Goal: Information Seeking & Learning: Check status

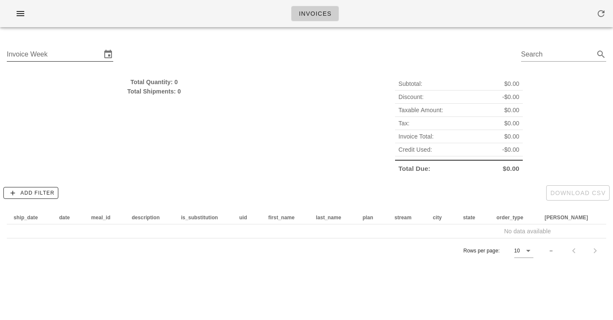
click at [50, 56] on input "Invoice Week" at bounding box center [54, 55] width 94 height 14
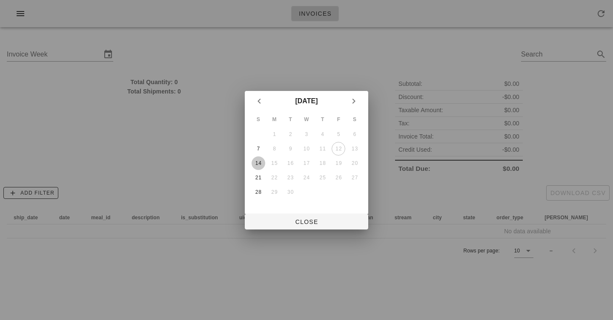
click at [261, 165] on div "14" at bounding box center [258, 163] width 14 height 6
click at [259, 177] on div "21" at bounding box center [258, 178] width 14 height 6
click at [259, 163] on div "14" at bounding box center [258, 163] width 14 height 6
click at [259, 181] on div "21" at bounding box center [258, 178] width 14 height 6
click at [259, 179] on div "21" at bounding box center [258, 178] width 14 height 6
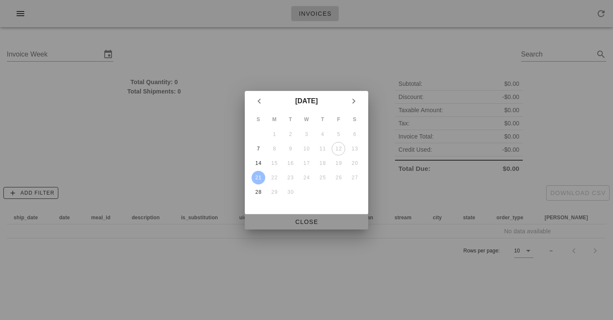
click at [295, 220] on span "Close" at bounding box center [306, 222] width 110 height 7
type input "[DATE]"
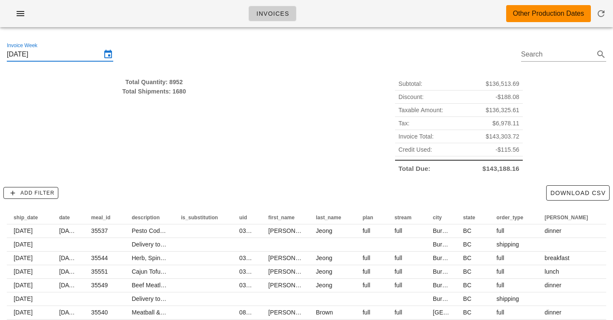
click at [349, 125] on div "Subtotal: $136,513.69 Discount: -$188.08 Taxable Amount: $136,325.61 Tax: $6,97…" at bounding box center [458, 126] width 305 height 108
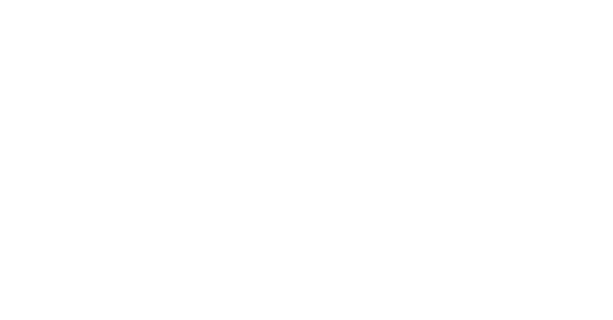
click at [13, 0] on html at bounding box center [306, 0] width 613 height 0
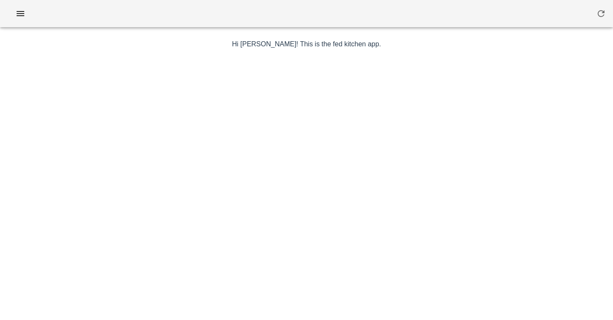
click at [473, 54] on div "Hi [PERSON_NAME]! This is the fed kitchen app. a random image without an inspir…" at bounding box center [306, 215] width 504 height 362
click at [12, 15] on button "button" at bounding box center [20, 13] width 27 height 15
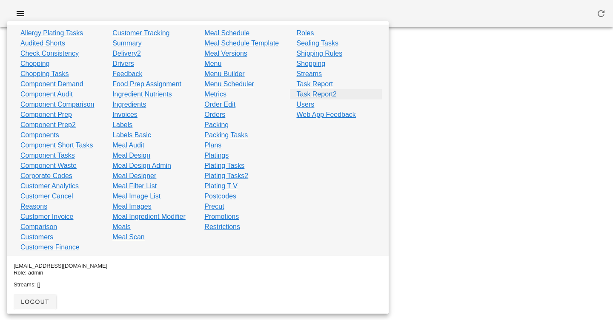
click at [318, 97] on link "Task Report2" at bounding box center [317, 94] width 40 height 10
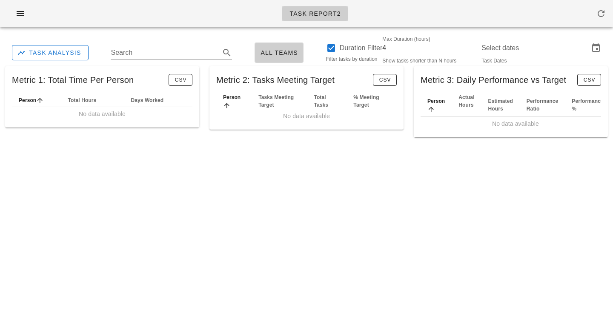
click at [537, 49] on input "Select dates" at bounding box center [535, 48] width 108 height 14
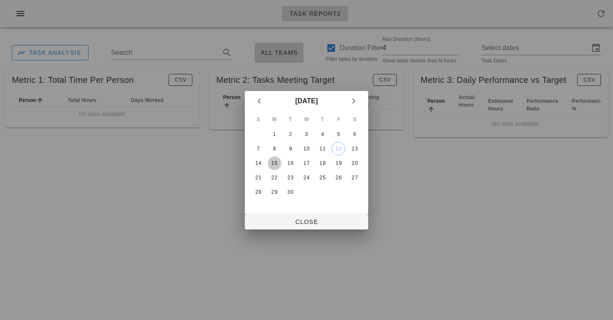
click at [273, 162] on div "15" at bounding box center [275, 163] width 14 height 6
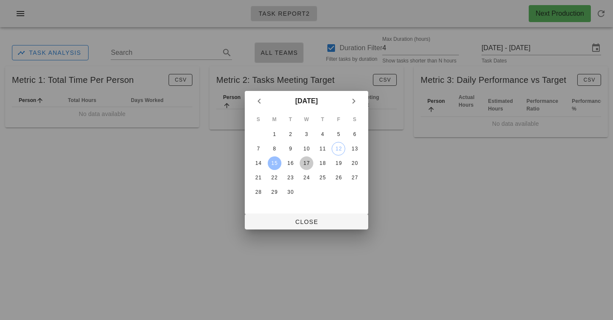
click at [305, 163] on div "17" at bounding box center [307, 163] width 14 height 6
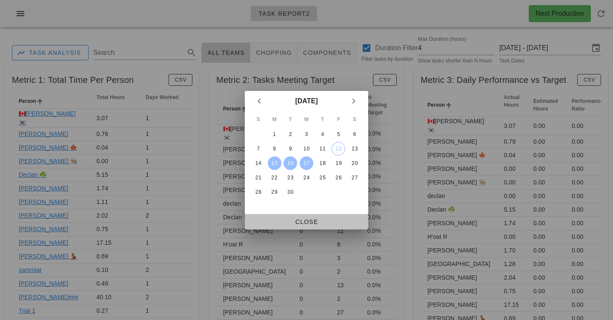
click at [300, 220] on span "Close" at bounding box center [306, 222] width 110 height 7
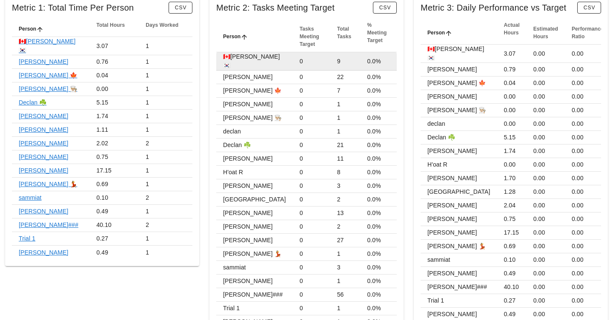
scroll to position [94, 0]
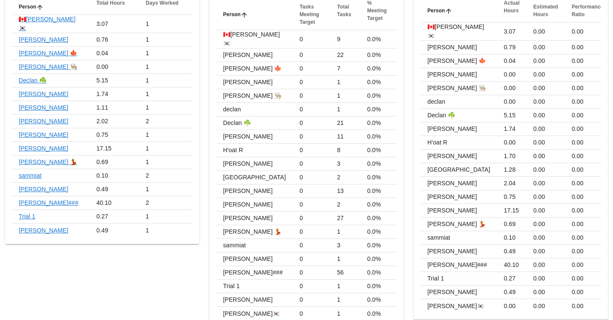
click at [203, 101] on div "Metric 1: Total Time Per Person CSV Person Total Hours Days Worked 🇨🇦KEN🇰🇷 3.07…" at bounding box center [102, 150] width 204 height 366
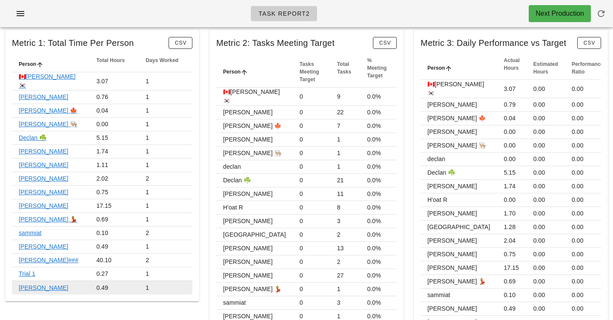
scroll to position [0, 0]
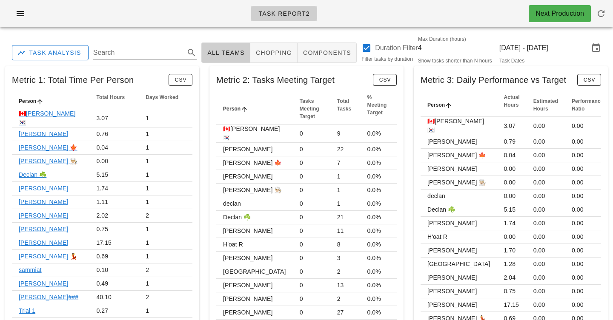
click at [543, 44] on input "Monday September 15 - Wednesday September 17" at bounding box center [544, 48] width 90 height 14
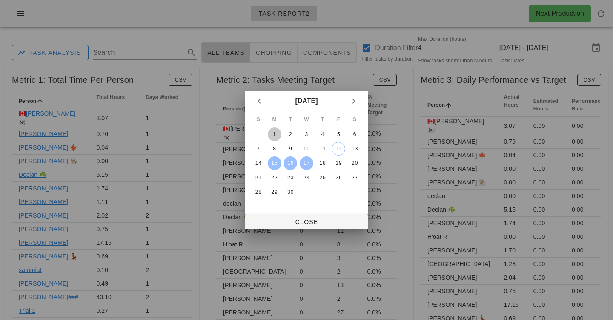
click at [277, 133] on div "1" at bounding box center [275, 134] width 14 height 6
type input "Monday September 1 - Friday September 12"
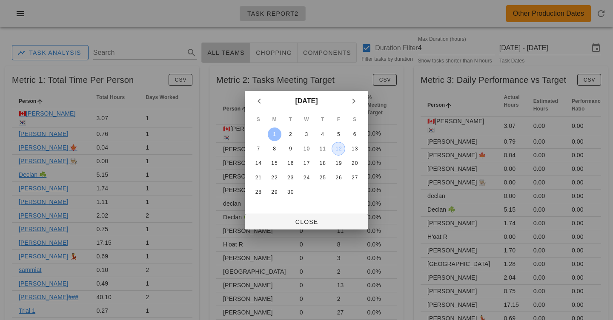
click at [342, 148] on div "12" at bounding box center [338, 149] width 13 height 6
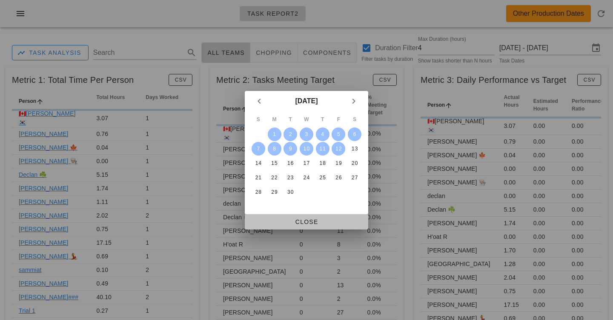
click at [303, 221] on span "Close" at bounding box center [306, 222] width 110 height 7
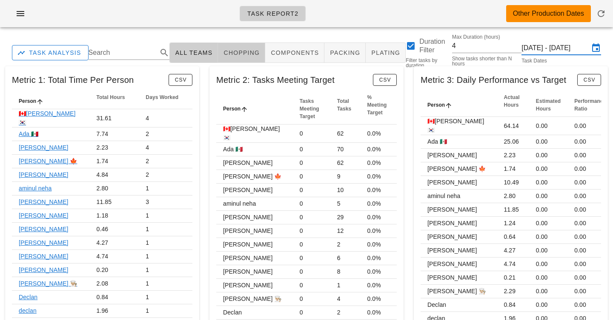
click at [244, 53] on span "chopping" at bounding box center [241, 52] width 37 height 7
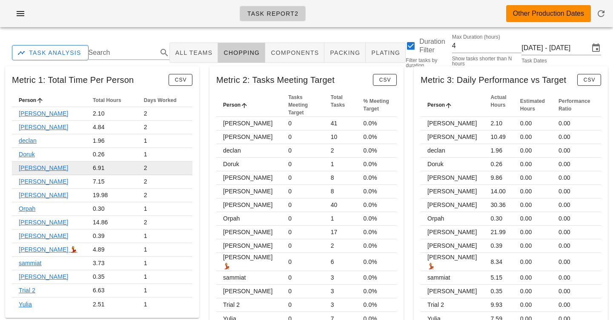
scroll to position [13, 0]
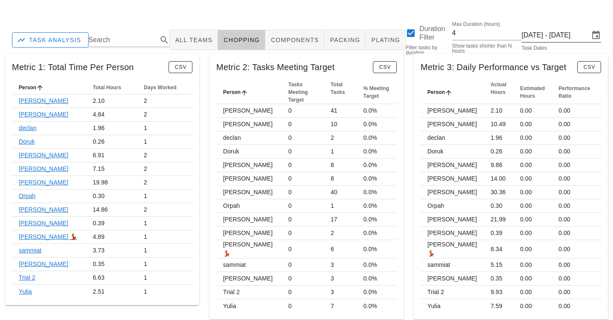
click at [556, 41] on input "Monday September 1 - Friday September 12" at bounding box center [555, 36] width 68 height 14
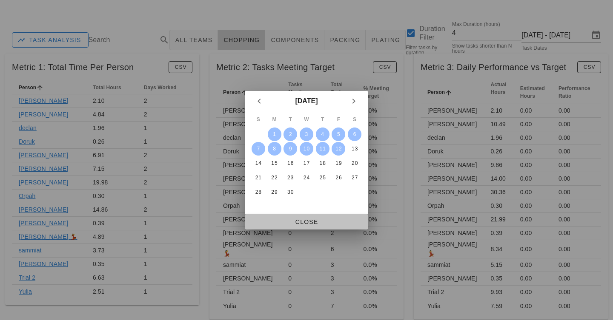
click at [312, 228] on button "Close" at bounding box center [306, 221] width 123 height 15
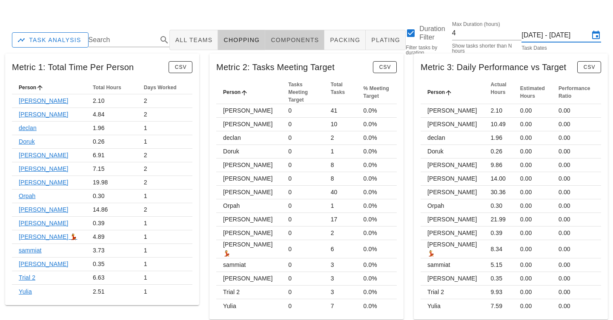
click at [281, 37] on span "components" at bounding box center [294, 40] width 49 height 7
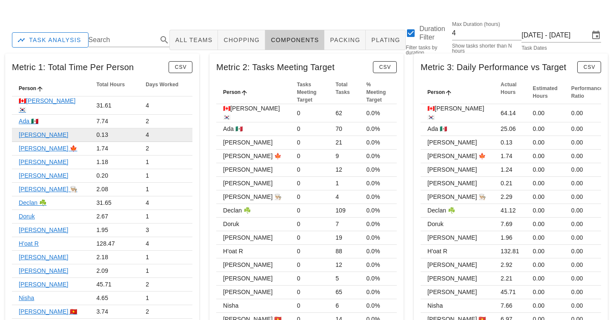
scroll to position [122, 0]
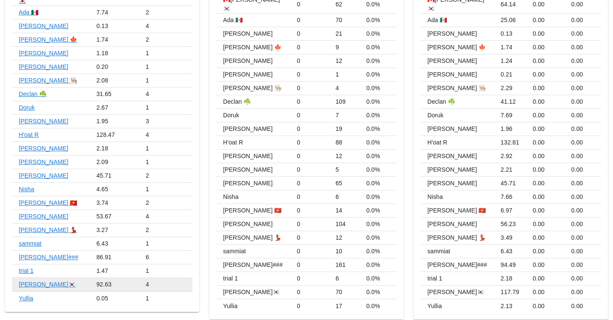
click at [26, 281] on link "wayne🇰🇷" at bounding box center [47, 284] width 57 height 7
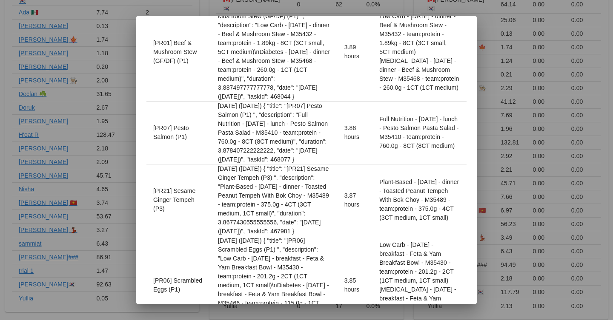
scroll to position [1027, 0]
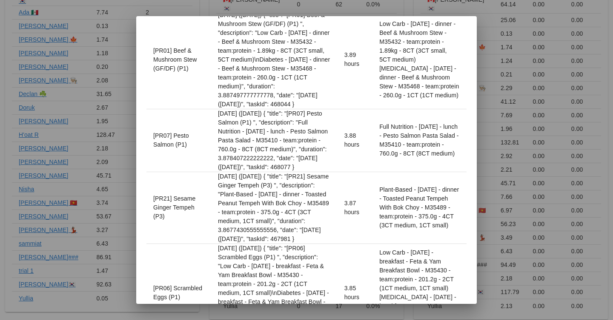
click at [569, 53] on div at bounding box center [306, 160] width 613 height 320
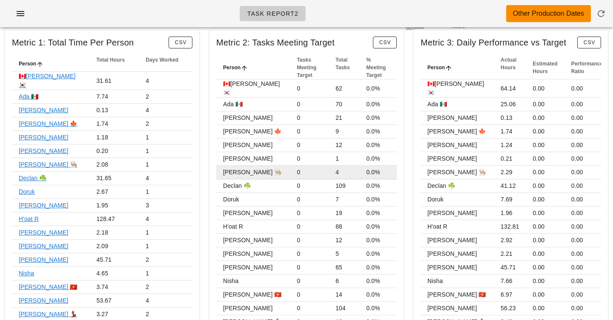
scroll to position [0, 0]
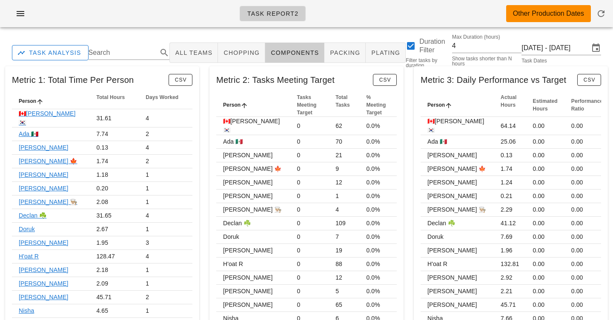
click at [267, 34] on div "Task Analysis Search All Teams chopping components packing plating Duration Fil…" at bounding box center [306, 240] width 613 height 413
click at [209, 32] on div "Task Report2 Other Production Dates" at bounding box center [306, 17] width 613 height 34
click at [209, 18] on div "Task Report2 Other Production Dates" at bounding box center [306, 13] width 613 height 27
click at [178, 13] on div "Task Report2 Other Production Dates" at bounding box center [306, 13] width 613 height 27
click at [173, 20] on div "Task Report2 Other Production Dates" at bounding box center [306, 13] width 613 height 27
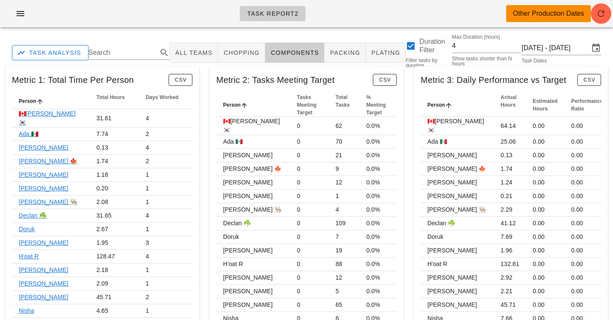
click at [237, 37] on div "Task Analysis Search All Teams chopping components packing plating Duration Fil…" at bounding box center [306, 240] width 613 height 413
drag, startPoint x: 205, startPoint y: 108, endPoint x: 205, endPoint y: 232, distance: 124.2
click at [205, 232] on div "Metric 2: Tasks Meeting Target CSV Person Tasks Meeting Target Total Tasks % Me…" at bounding box center [306, 253] width 204 height 385
click at [205, 231] on div "Metric 2: Tasks Meeting Target CSV Person Tasks Meeting Target Total Tasks % Me…" at bounding box center [306, 253] width 204 height 385
click at [32, 253] on link "H'oat R" at bounding box center [29, 256] width 20 height 7
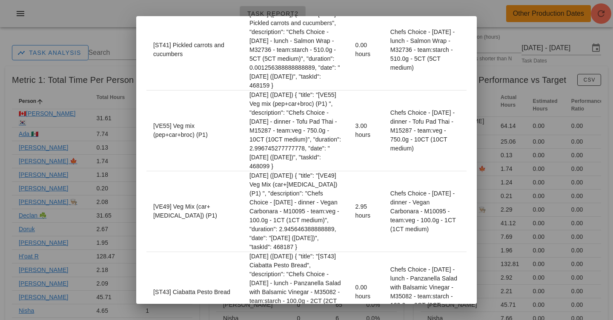
scroll to position [4207, 0]
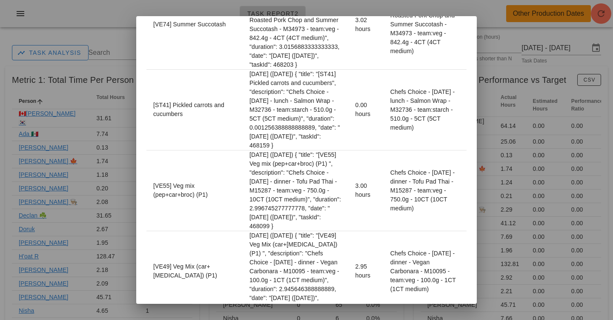
click at [450, 3] on div at bounding box center [306, 160] width 613 height 320
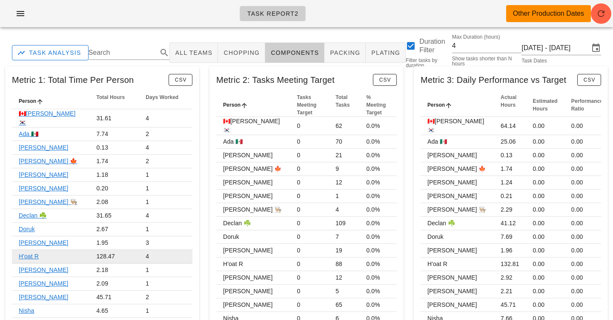
click at [30, 253] on link "H'oat R" at bounding box center [29, 256] width 20 height 7
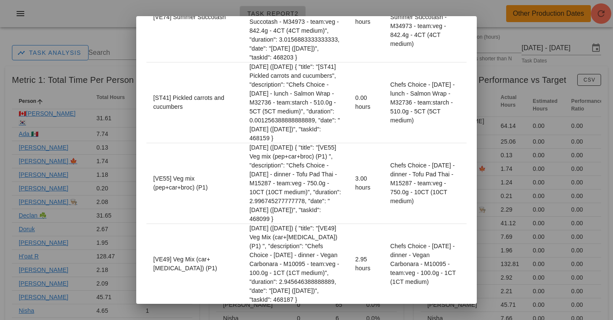
scroll to position [4217, 0]
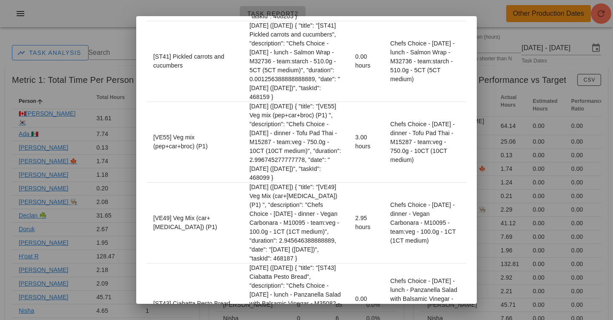
scroll to position [4268, 0]
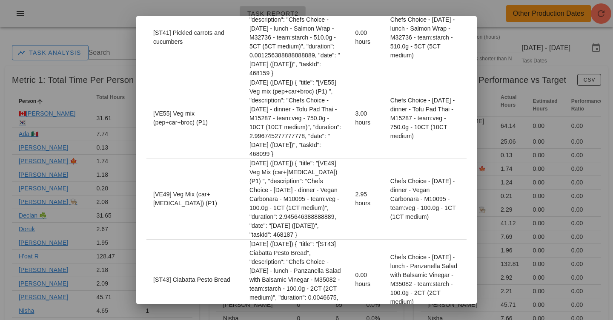
scroll to position [4280, 0]
click at [482, 159] on div at bounding box center [306, 160] width 613 height 320
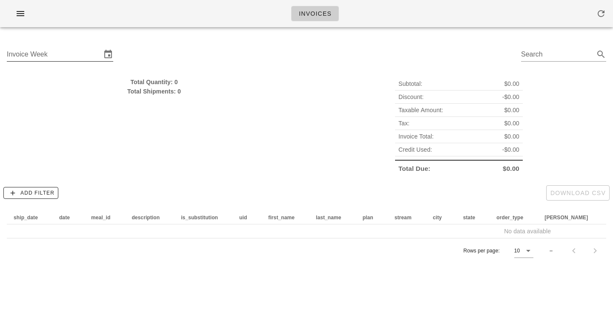
click at [66, 63] on div "Invoice Week" at bounding box center [60, 59] width 106 height 23
click at [68, 51] on input "Invoice Week" at bounding box center [54, 55] width 94 height 14
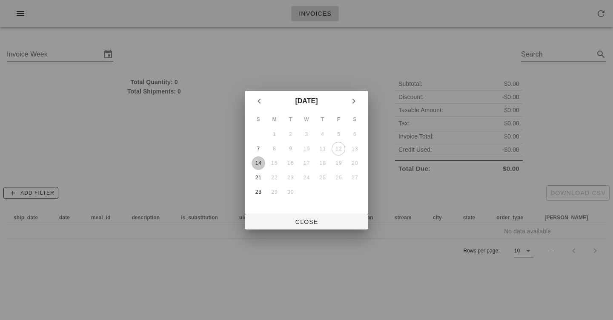
click at [256, 163] on div "14" at bounding box center [258, 163] width 14 height 6
click at [256, 175] on div "21" at bounding box center [258, 178] width 14 height 6
click at [259, 180] on div "21" at bounding box center [258, 178] width 14 height 6
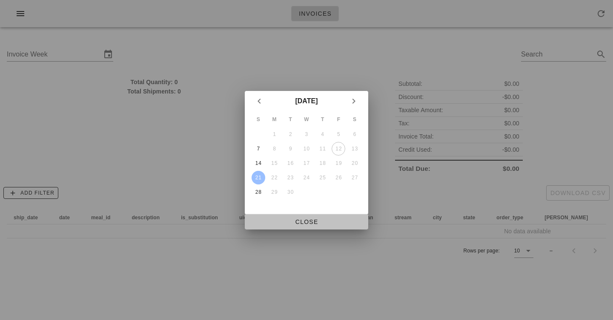
click at [281, 222] on span "Close" at bounding box center [306, 222] width 110 height 7
type input "[DATE]"
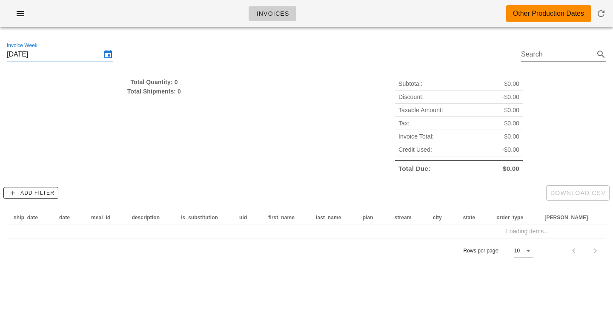
click at [166, 81] on div "Total Quantity: 0" at bounding box center [154, 81] width 294 height 9
drag, startPoint x: 166, startPoint y: 81, endPoint x: 158, endPoint y: 92, distance: 13.7
click at [158, 92] on div "Total Quantity: 0 Total Shipments: 0" at bounding box center [154, 86] width 294 height 19
click at [158, 92] on div "Total Shipments: 0" at bounding box center [154, 91] width 294 height 9
drag, startPoint x: 158, startPoint y: 92, endPoint x: 158, endPoint y: 72, distance: 20.0
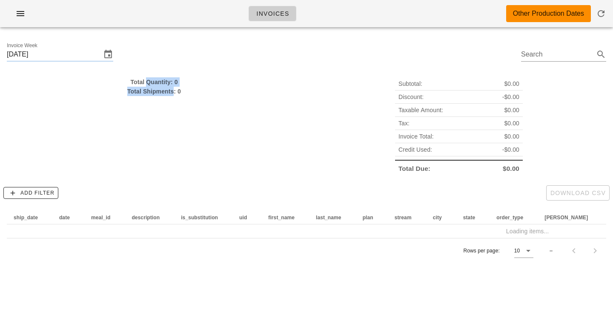
click at [158, 72] on div "Invoice Week Sunday September 21 Search Total Quantity: 0 Total Shipments: 0 Su…" at bounding box center [306, 152] width 613 height 236
click at [158, 80] on div "Total Quantity: 0" at bounding box center [154, 81] width 294 height 9
click at [158, 118] on div "Total Quantity: 0 Total Shipments: 0" at bounding box center [154, 126] width 305 height 108
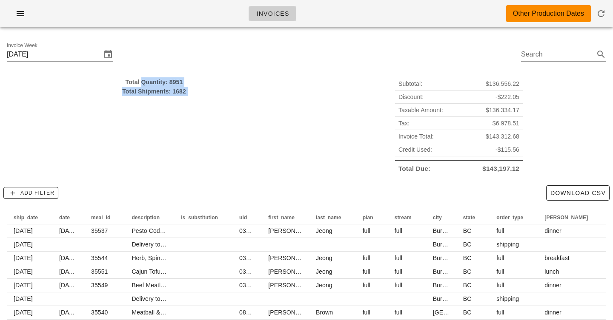
click at [158, 92] on div "Total Shipments: 1682" at bounding box center [154, 91] width 294 height 9
drag, startPoint x: 158, startPoint y: 92, endPoint x: 158, endPoint y: 79, distance: 13.2
click at [158, 79] on div "Total Quantity: 8951 Total Shipments: 1682" at bounding box center [154, 86] width 294 height 19
click at [158, 79] on div "Total Quantity: 8951" at bounding box center [154, 81] width 294 height 9
